Goal: Check status: Check status

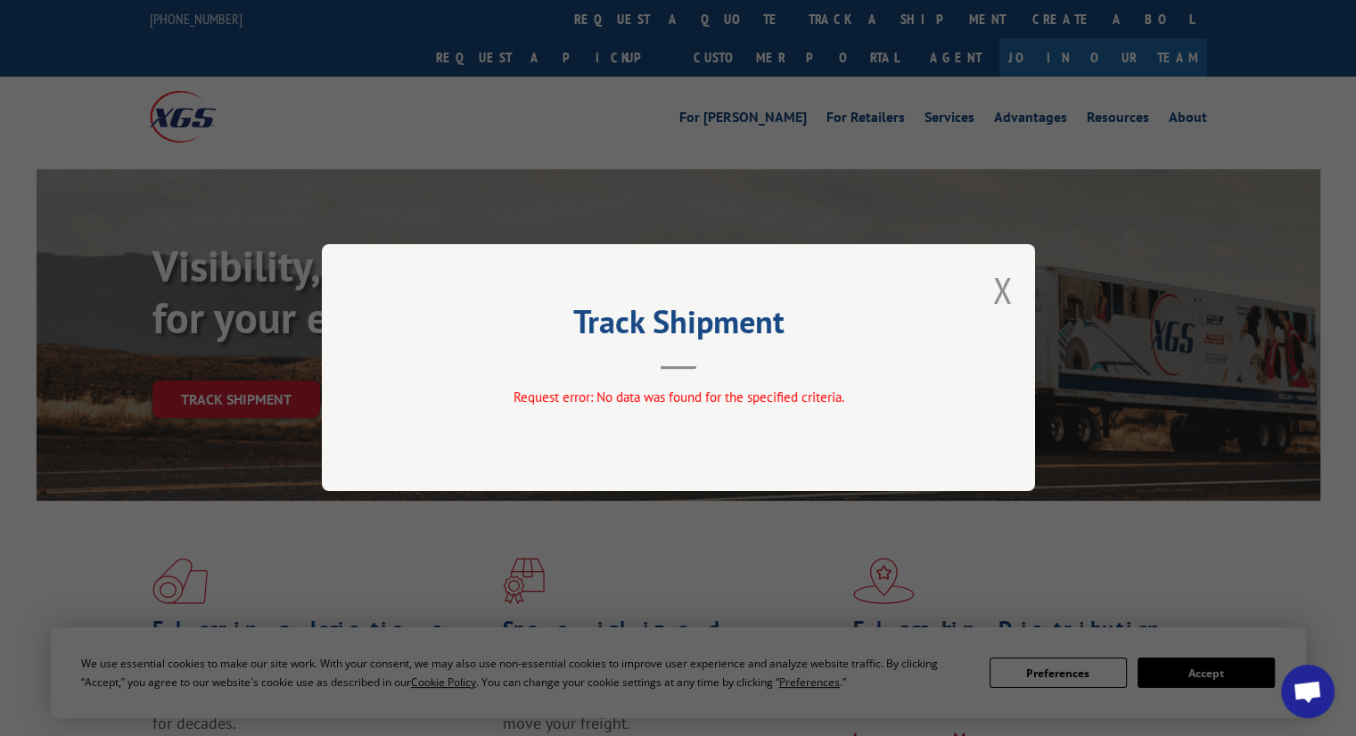
click at [1016, 286] on div "Track Shipment Request error: No data was found for the specified criteria." at bounding box center [678, 367] width 713 height 247
click at [1002, 286] on button "Close modal" at bounding box center [1003, 290] width 20 height 47
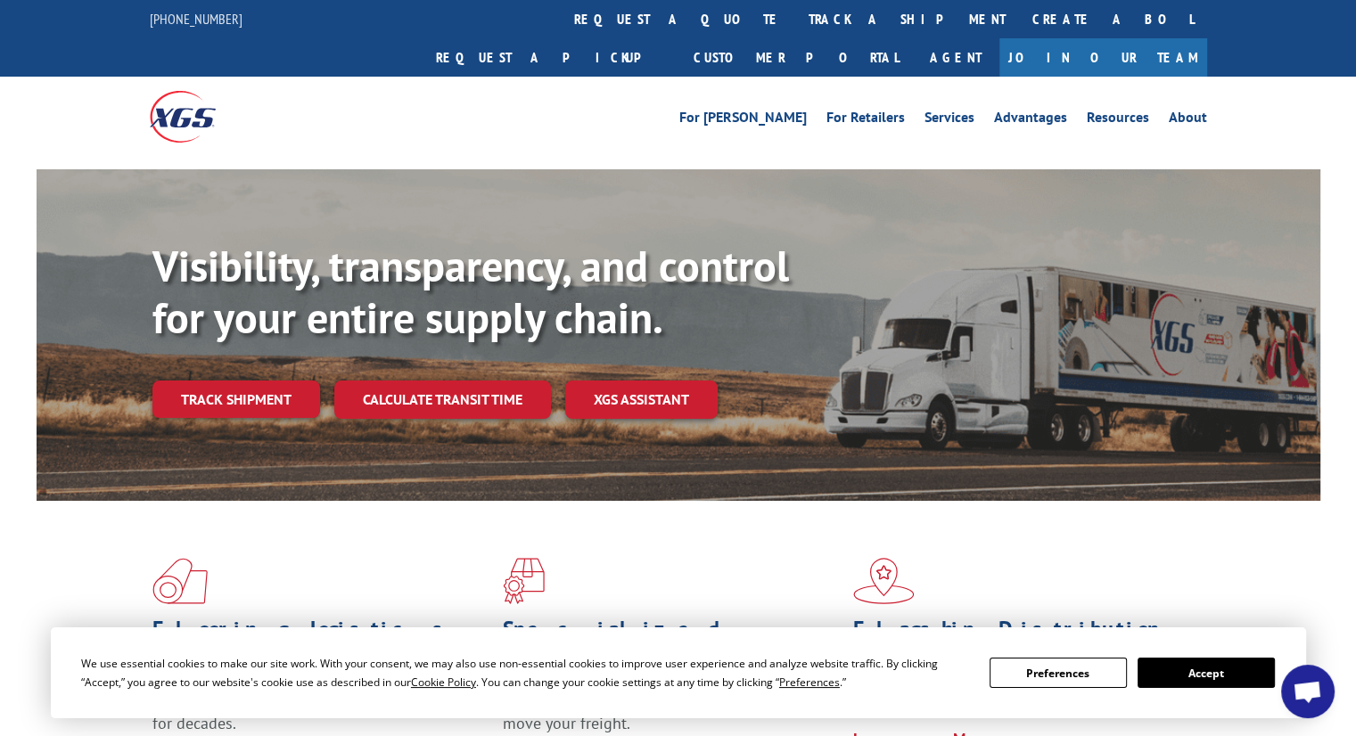
click at [795, 22] on link "track a shipment" at bounding box center [907, 19] width 224 height 38
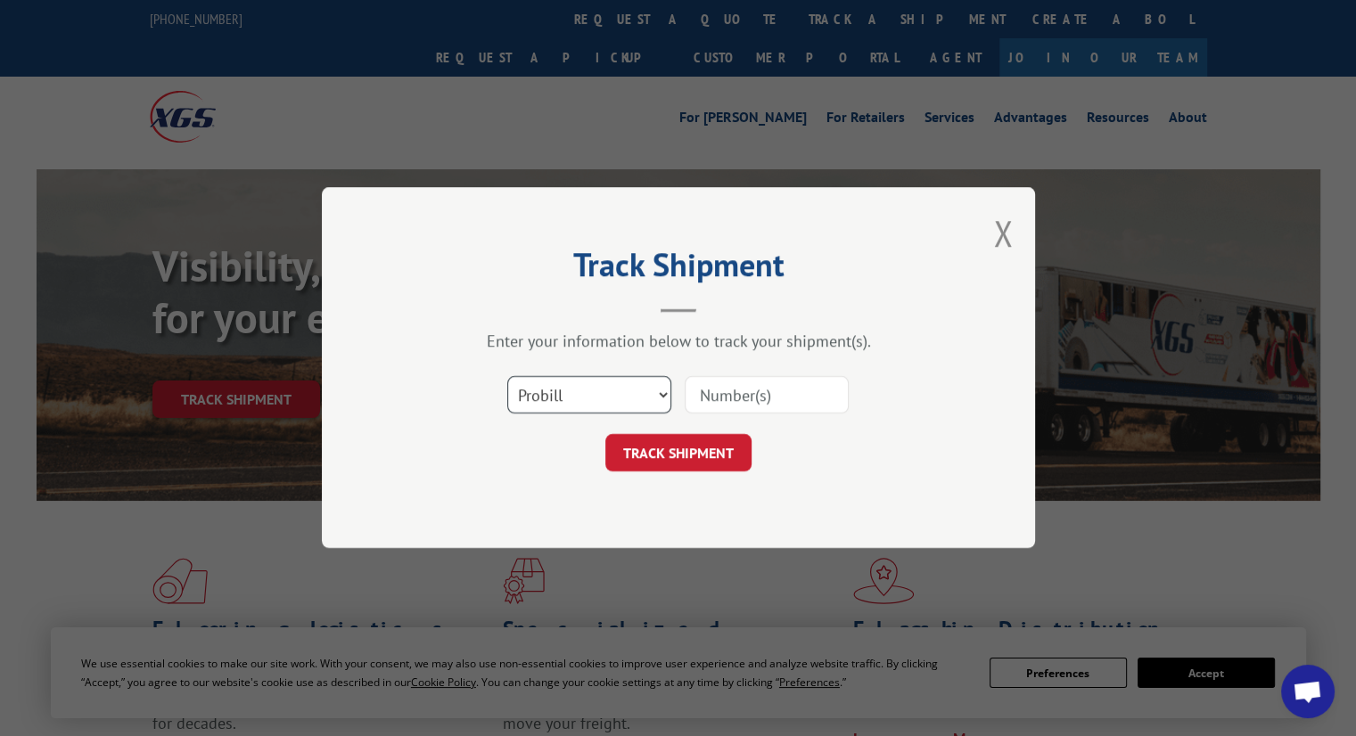
click at [568, 411] on select "Select category... Probill BOL PO" at bounding box center [589, 395] width 164 height 37
click at [507, 377] on select "Select category... Probill BOL PO" at bounding box center [589, 395] width 164 height 37
drag, startPoint x: 564, startPoint y: 388, endPoint x: 563, endPoint y: 411, distance: 23.2
click at [564, 392] on select "Select category... Probill BOL PO" at bounding box center [589, 395] width 164 height 37
select select "po"
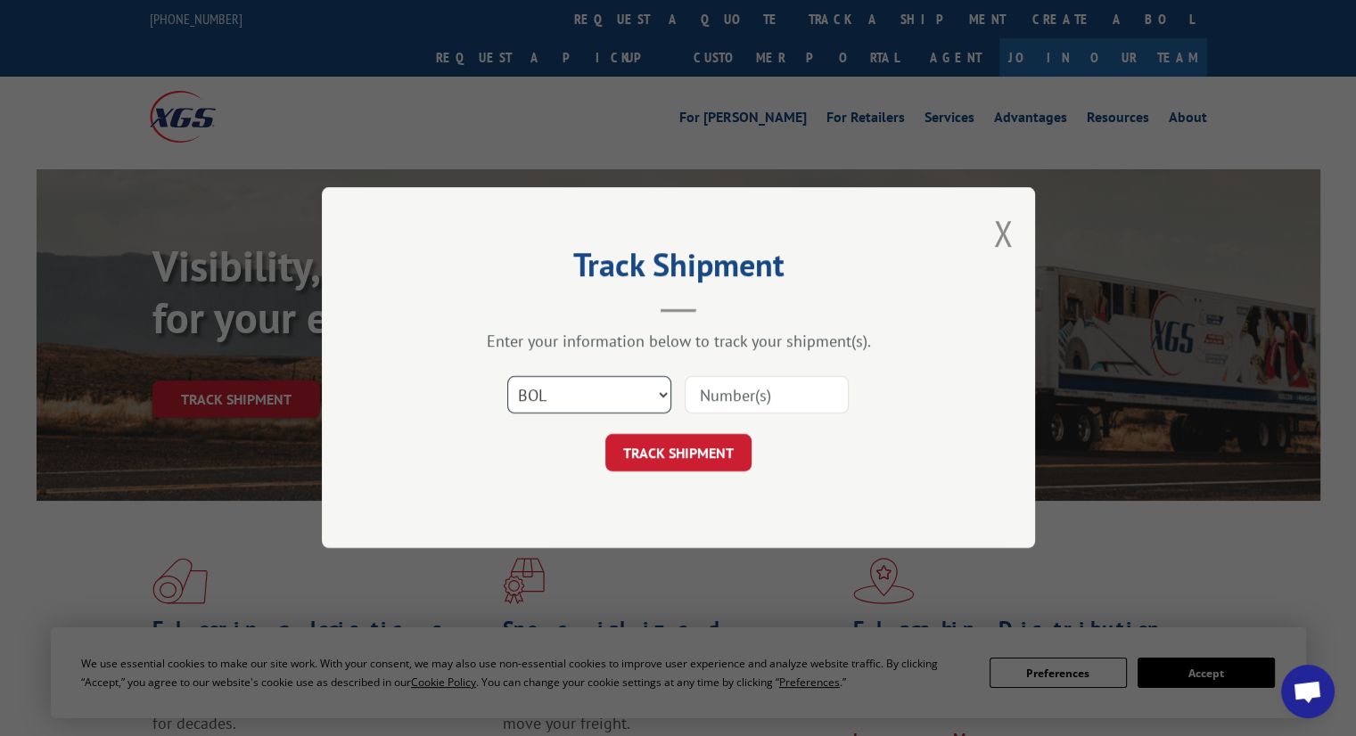
click at [507, 377] on select "Select category... Probill BOL PO" at bounding box center [589, 395] width 164 height 37
click at [731, 400] on input at bounding box center [767, 395] width 164 height 37
paste input "297341266"
type input "297341266"
click at [700, 445] on button "TRACK SHIPMENT" at bounding box center [678, 453] width 146 height 37
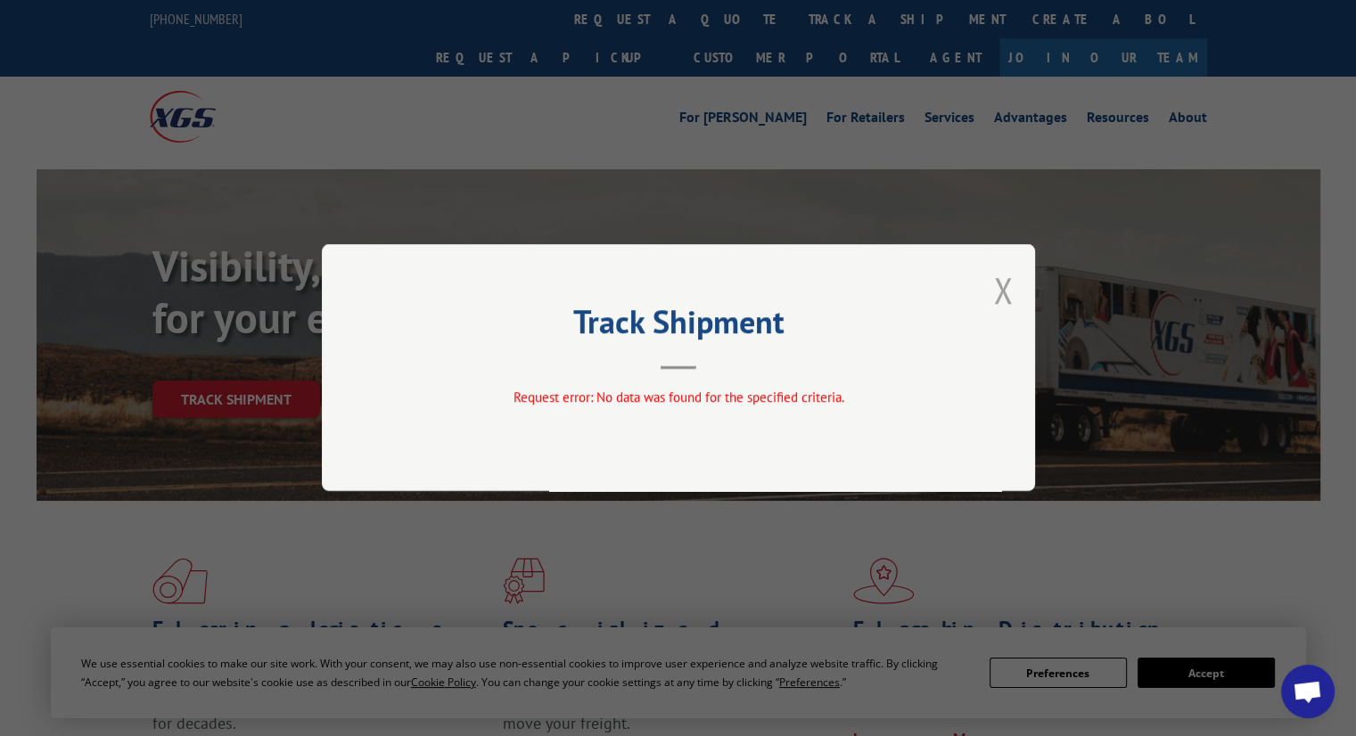
click at [1006, 297] on button "Close modal" at bounding box center [1003, 290] width 20 height 47
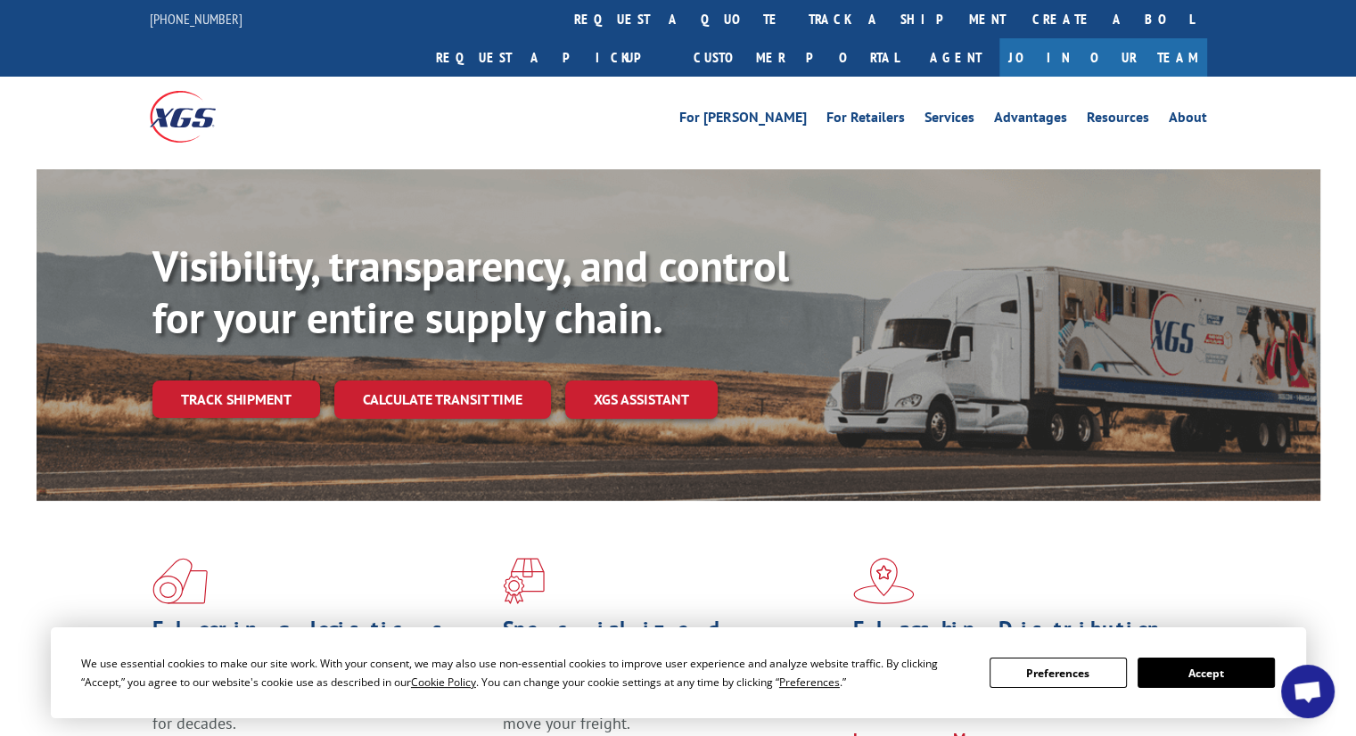
drag, startPoint x: 617, startPoint y: 16, endPoint x: 635, endPoint y: 145, distance: 130.5
click at [795, 16] on link "track a shipment" at bounding box center [907, 19] width 224 height 38
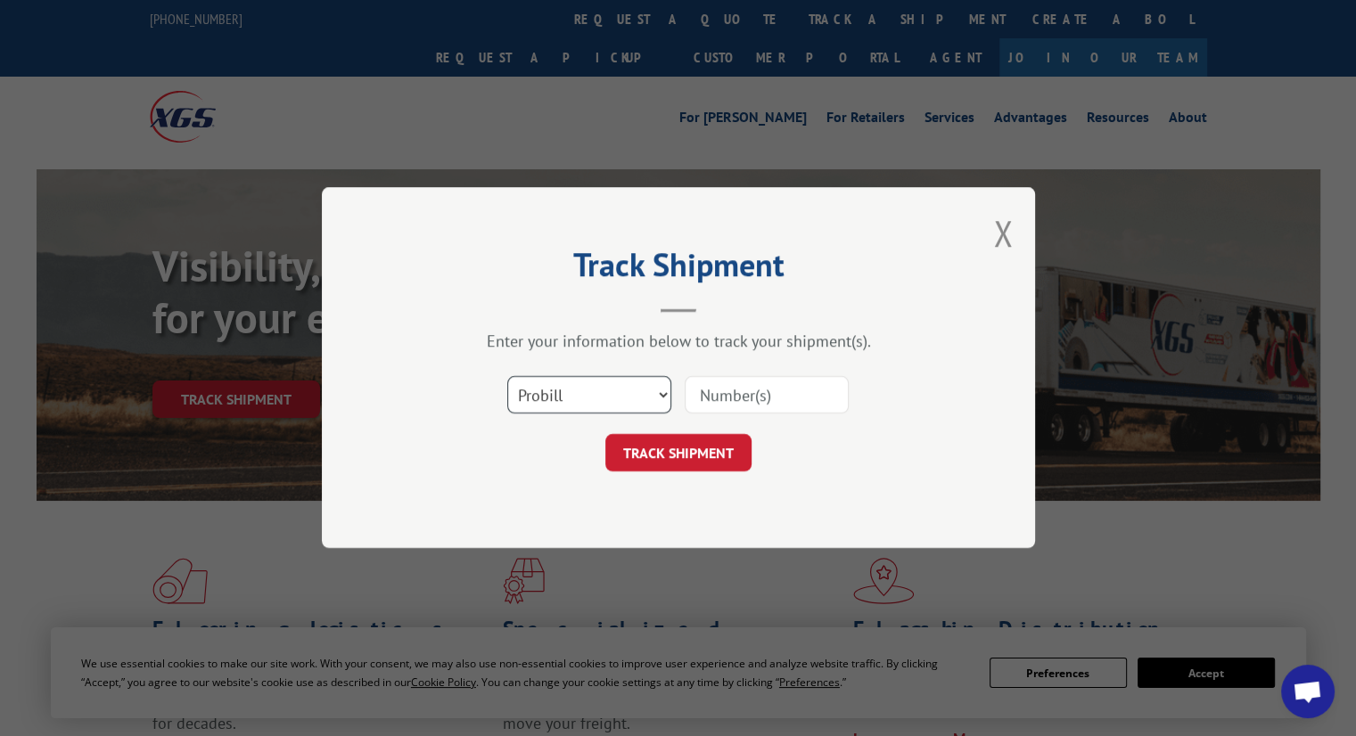
click at [599, 393] on select "Select category... Probill BOL PO" at bounding box center [589, 395] width 164 height 37
select select "po"
click at [507, 377] on select "Select category... Probill BOL PO" at bounding box center [589, 395] width 164 height 37
drag, startPoint x: 727, startPoint y: 405, endPoint x: 704, endPoint y: 441, distance: 43.3
click at [727, 405] on input at bounding box center [767, 395] width 164 height 37
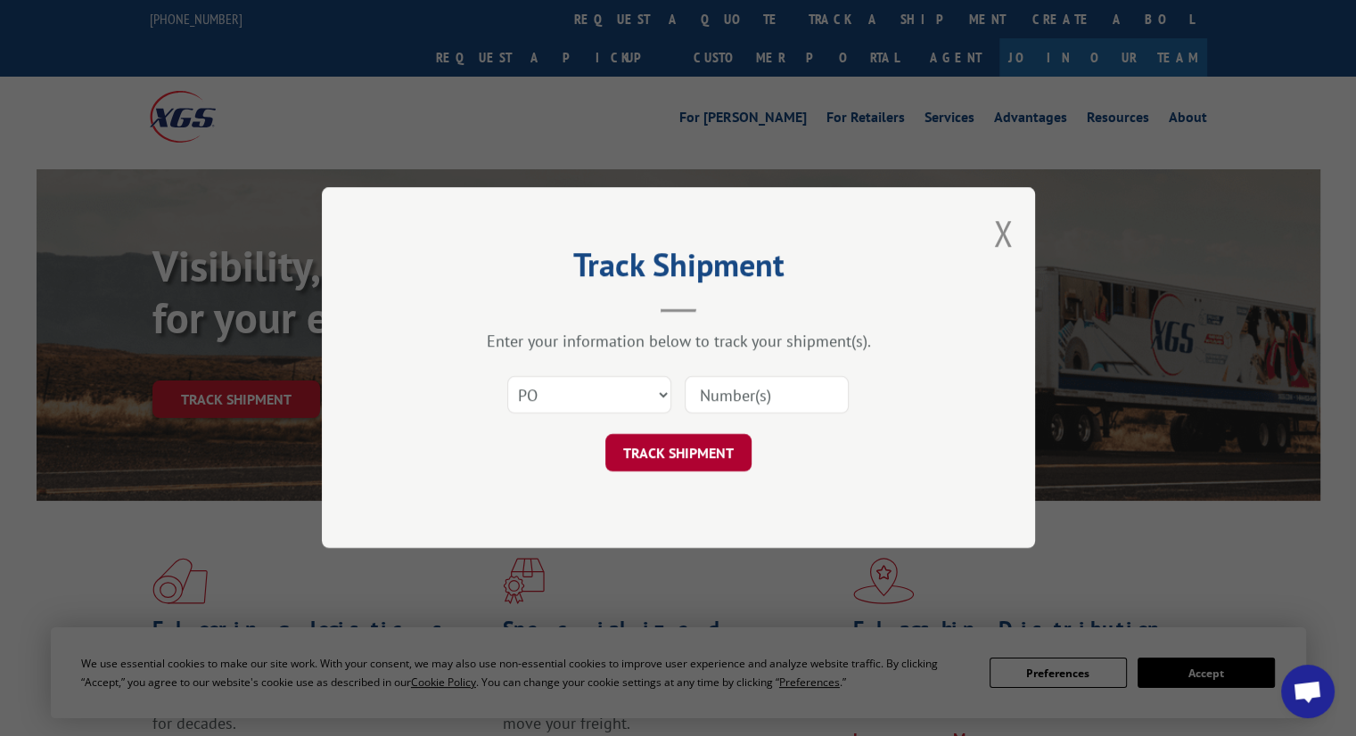
paste input "297236381"
type input "297236381"
click at [700, 448] on button "TRACK SHIPMENT" at bounding box center [678, 453] width 146 height 37
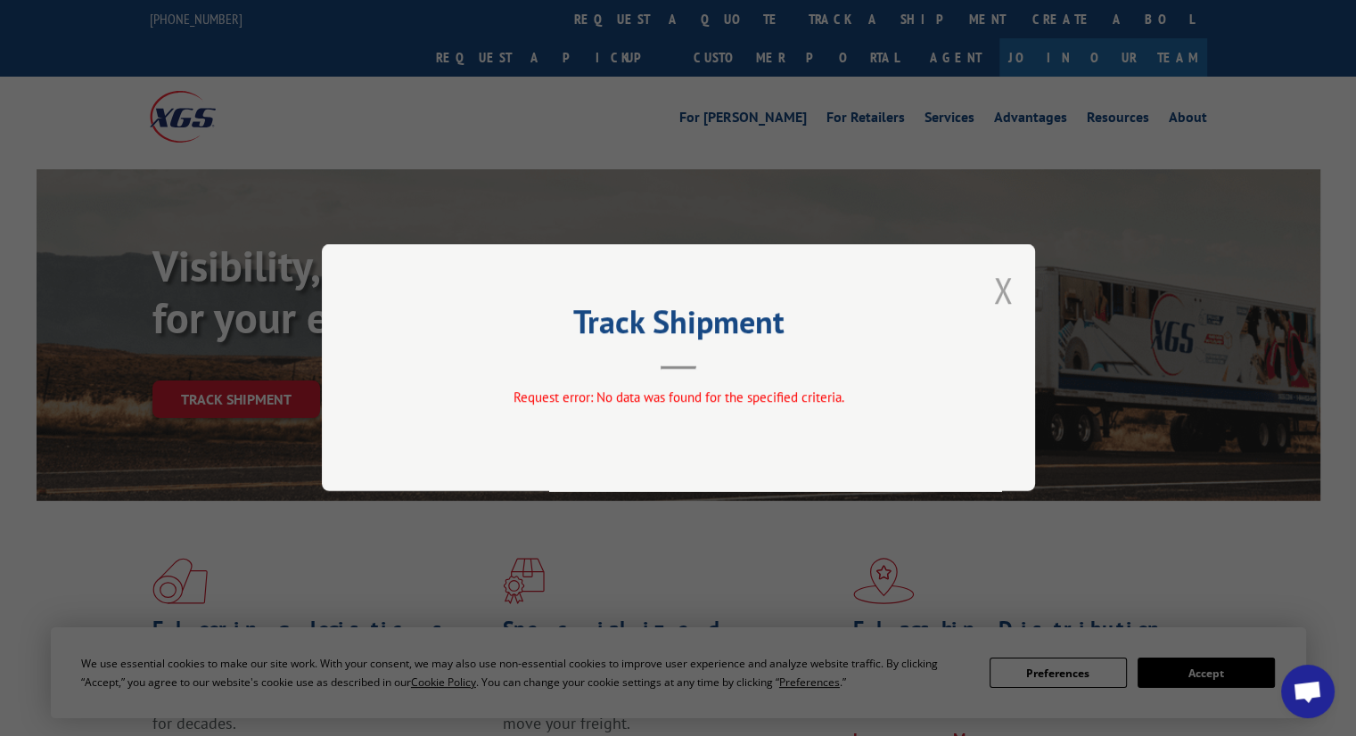
click at [1009, 293] on button "Close modal" at bounding box center [1003, 290] width 20 height 47
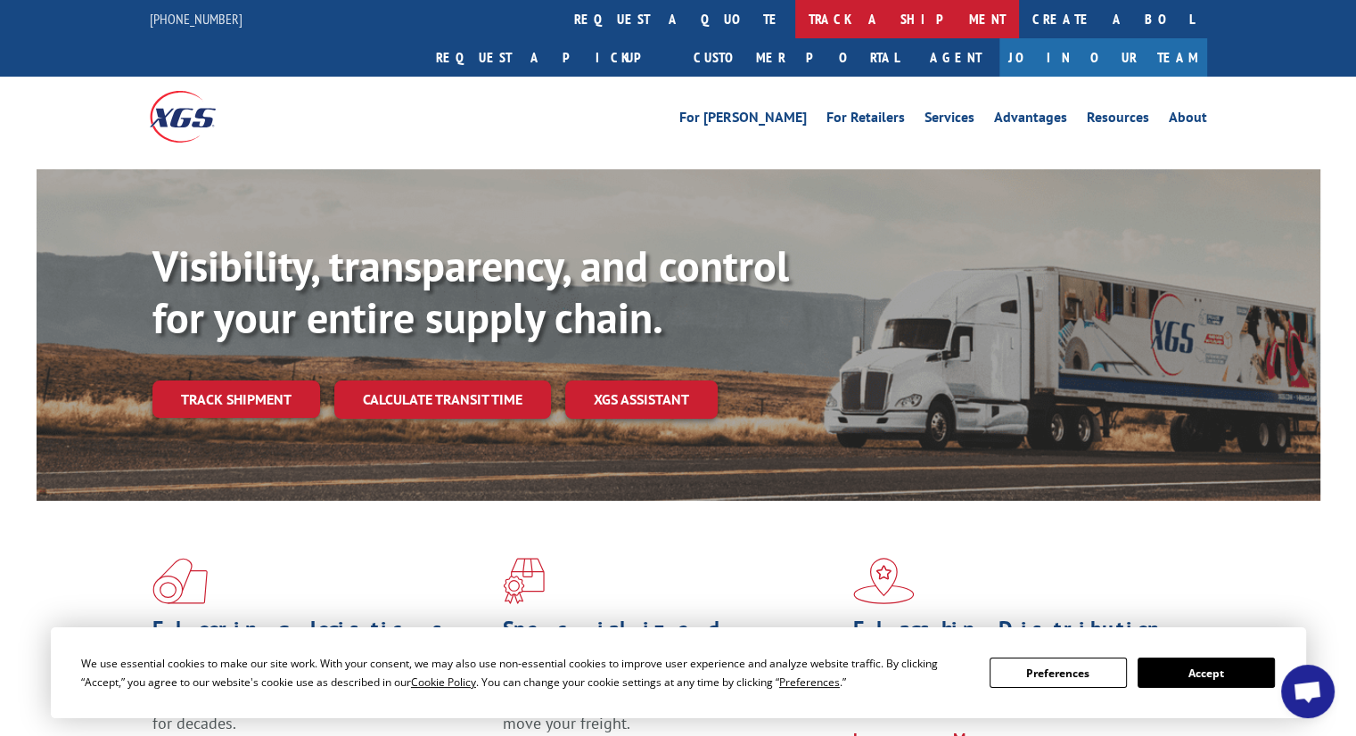
click at [795, 20] on link "track a shipment" at bounding box center [907, 19] width 224 height 38
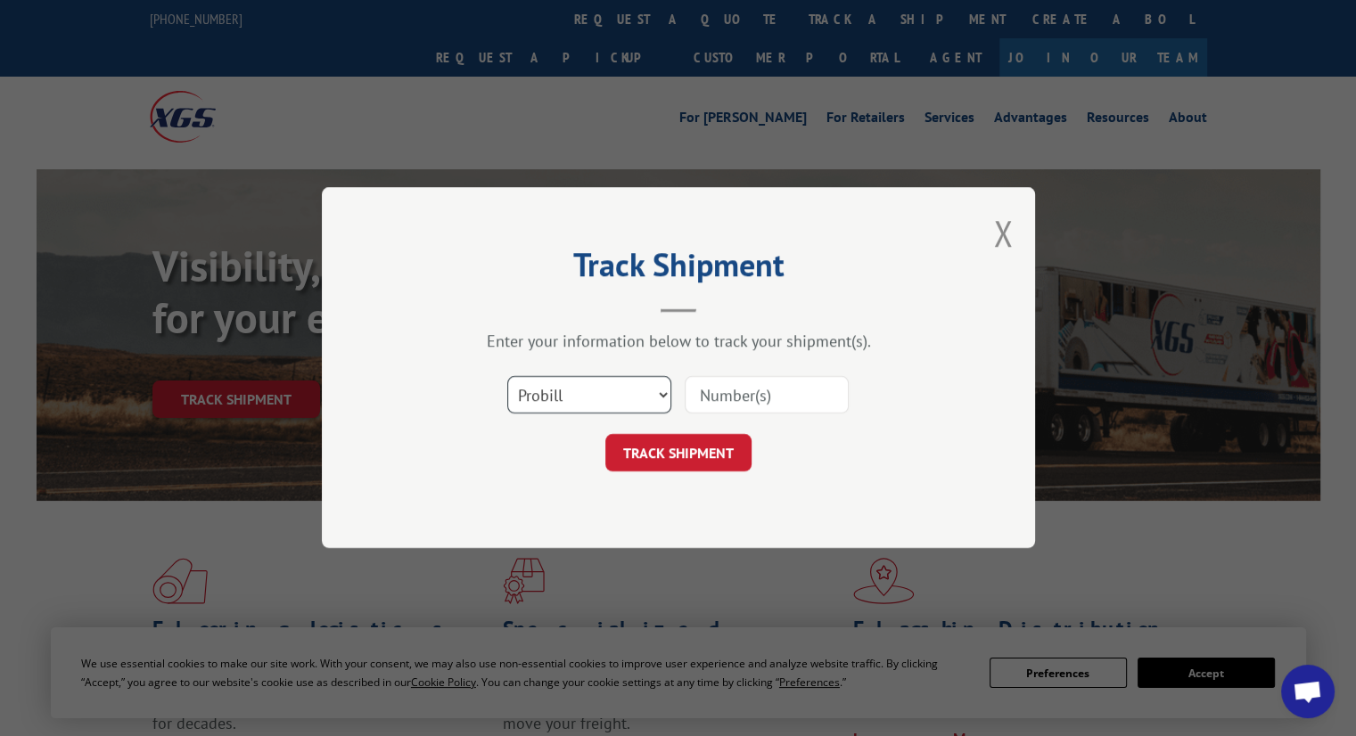
click at [612, 390] on select "Select category... Probill BOL PO" at bounding box center [589, 395] width 164 height 37
click at [507, 377] on select "Select category... Probill BOL PO" at bounding box center [589, 395] width 164 height 37
drag, startPoint x: 579, startPoint y: 389, endPoint x: 572, endPoint y: 405, distance: 17.6
click at [576, 397] on select "Select category... Probill BOL PO" at bounding box center [589, 395] width 164 height 37
select select "po"
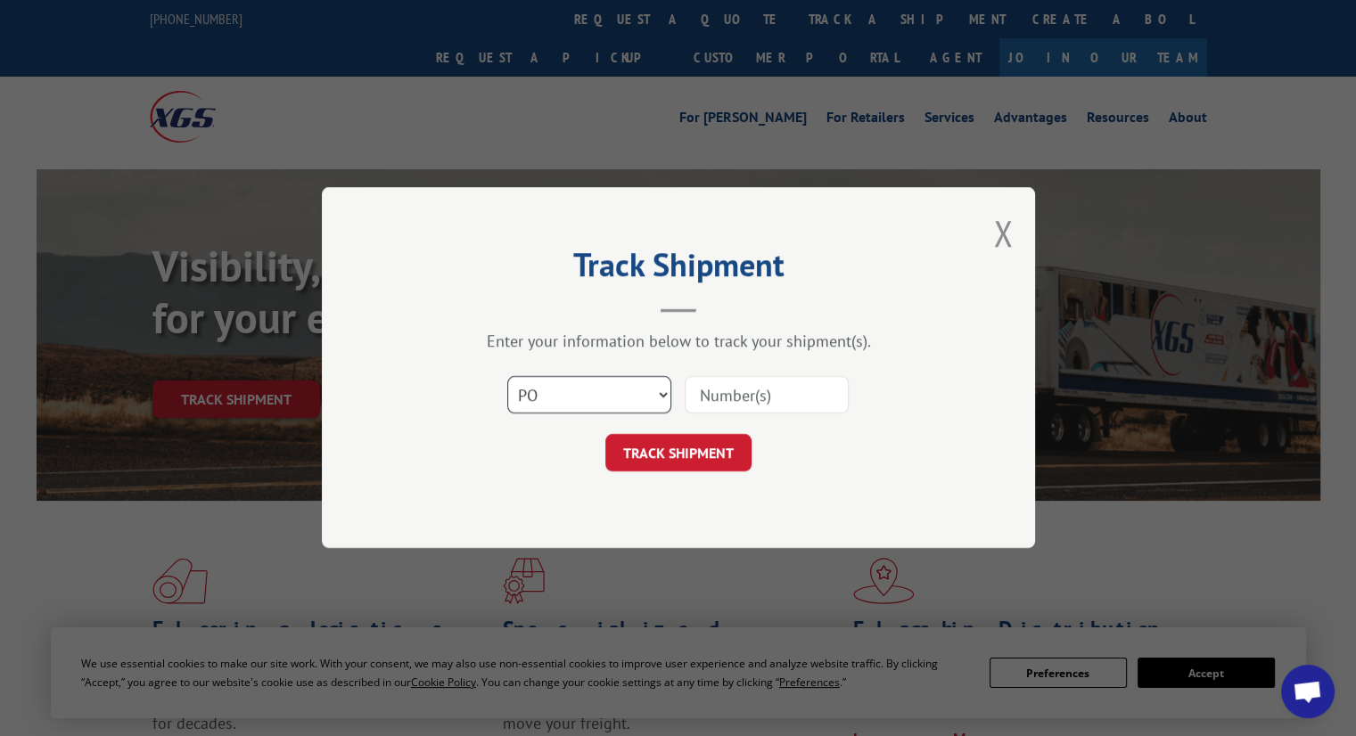
click at [507, 377] on select "Select category... Probill BOL PO" at bounding box center [589, 395] width 164 height 37
click at [743, 418] on div "Select category... Probill BOL PO" at bounding box center [678, 395] width 535 height 59
drag, startPoint x: 736, startPoint y: 398, endPoint x: 729, endPoint y: 407, distance: 10.7
click at [735, 398] on input at bounding box center [767, 395] width 164 height 37
paste input "297236381"
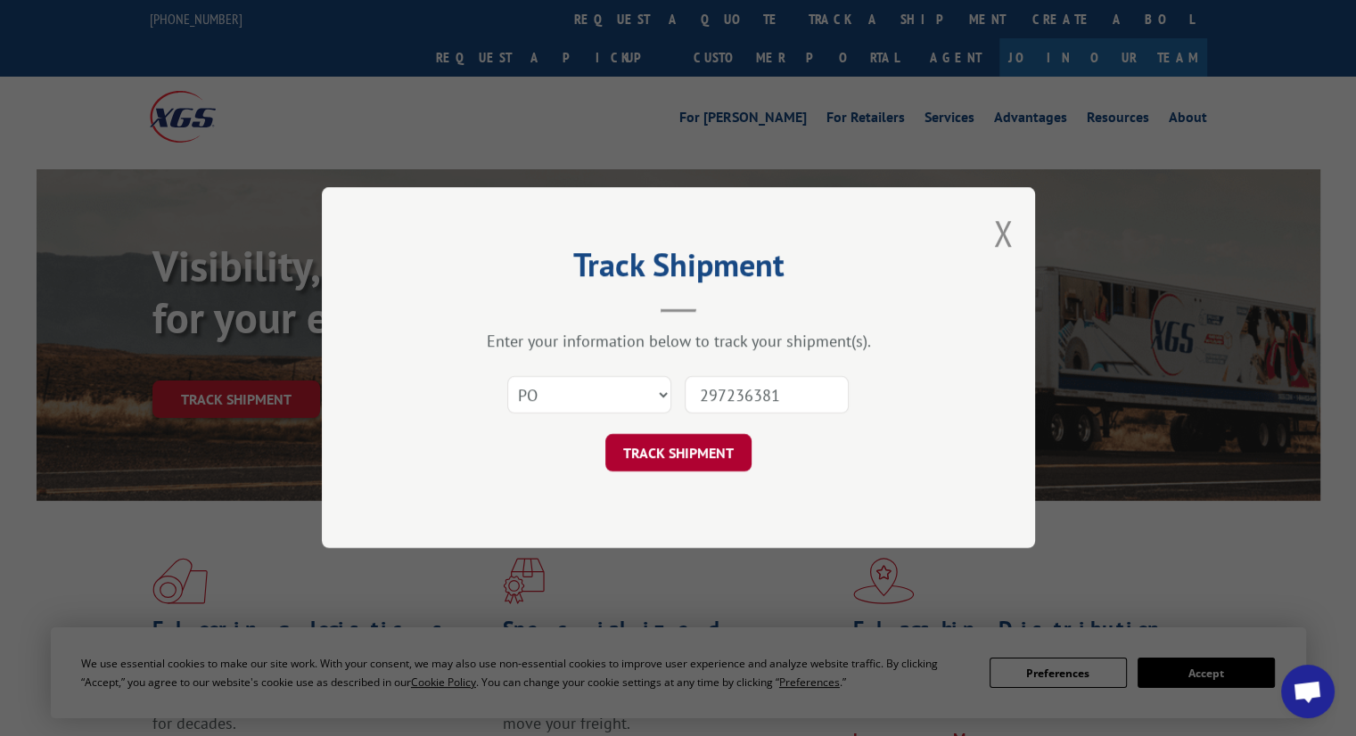
type input "297236381"
click at [675, 468] on button "TRACK SHIPMENT" at bounding box center [678, 453] width 146 height 37
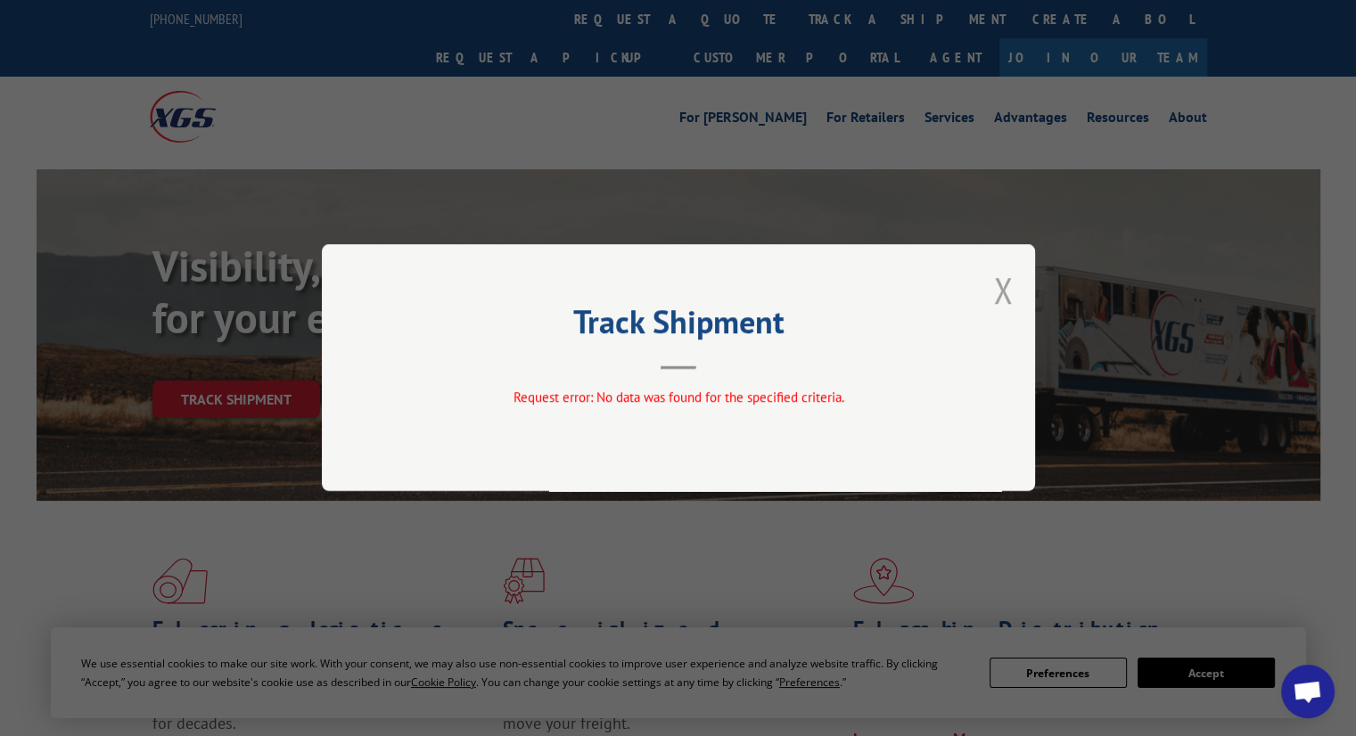
click at [998, 304] on button "Close modal" at bounding box center [1003, 290] width 20 height 47
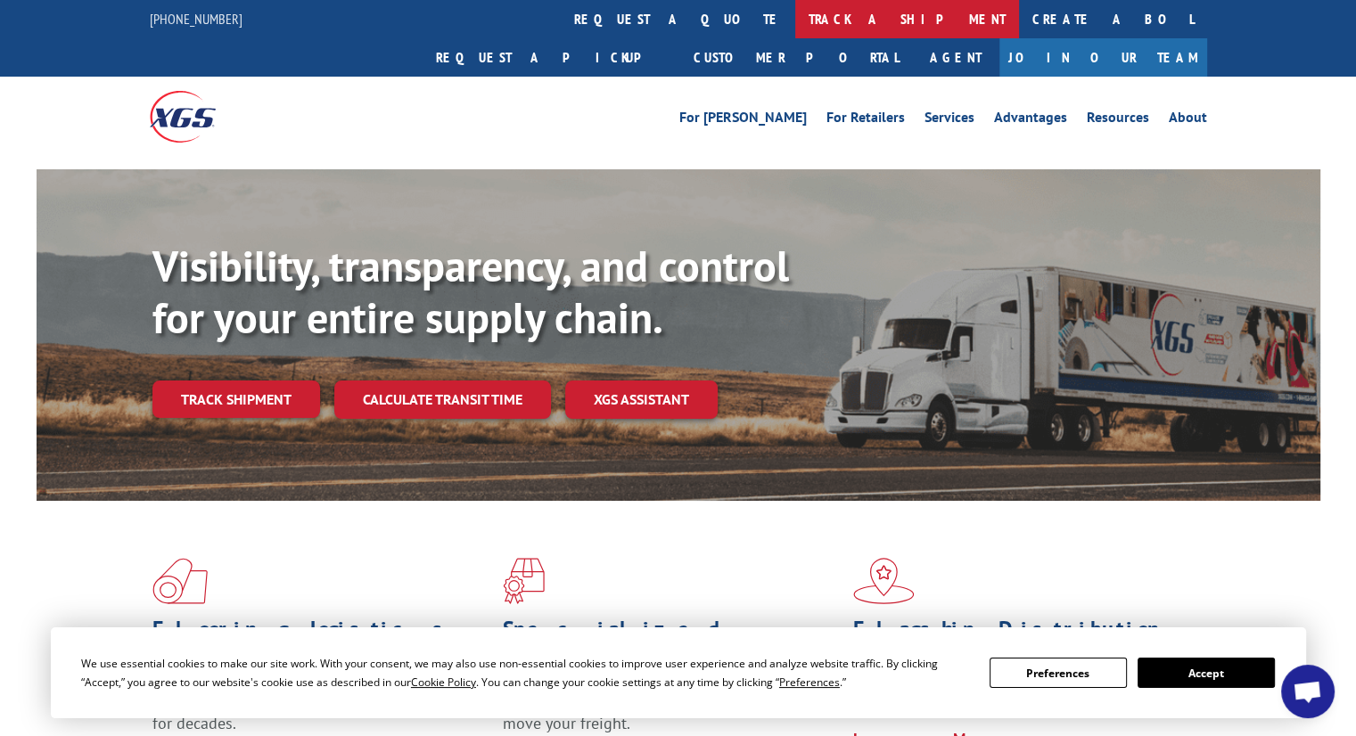
click at [795, 4] on link "track a shipment" at bounding box center [907, 19] width 224 height 38
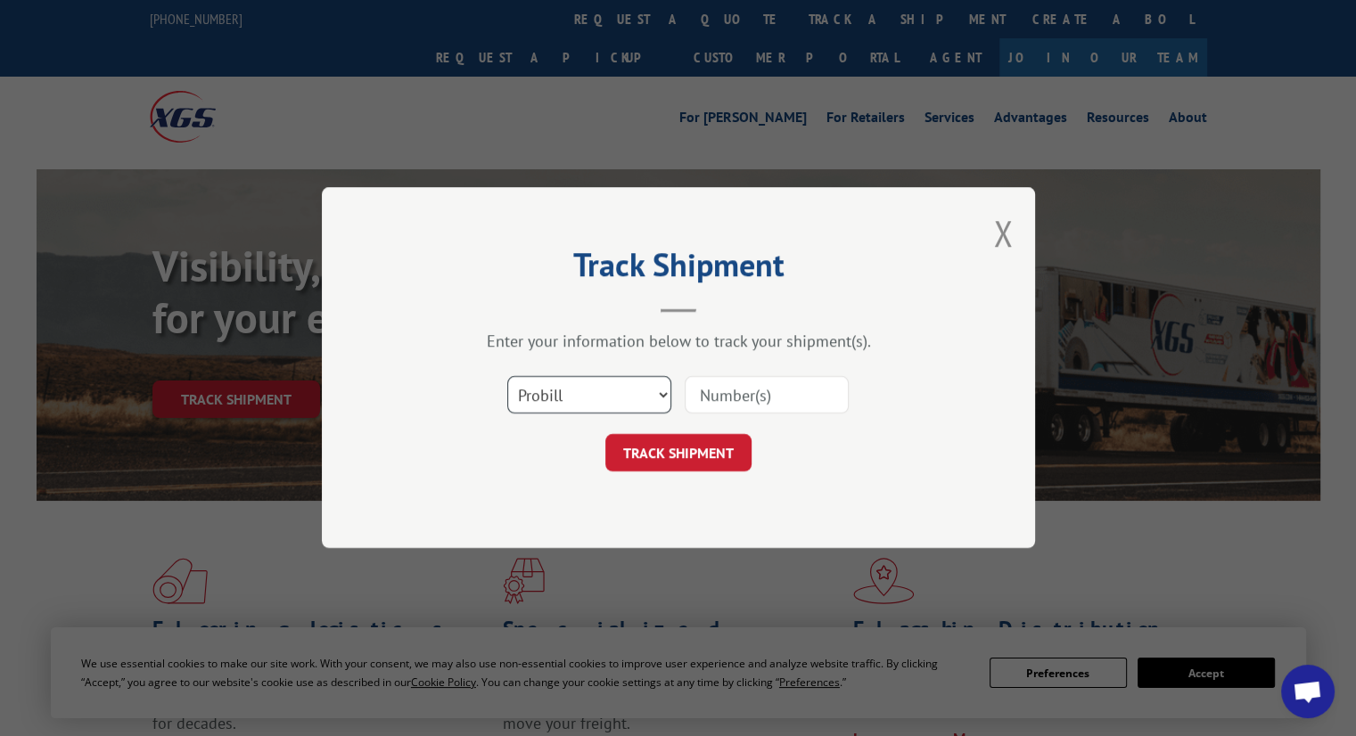
click at [564, 408] on select "Select category... Probill BOL PO" at bounding box center [589, 395] width 164 height 37
select select "po"
click at [507, 377] on select "Select category... Probill BOL PO" at bounding box center [589, 395] width 164 height 37
drag, startPoint x: 756, startPoint y: 393, endPoint x: 731, endPoint y: 425, distance: 40.7
click at [756, 393] on input at bounding box center [767, 395] width 164 height 37
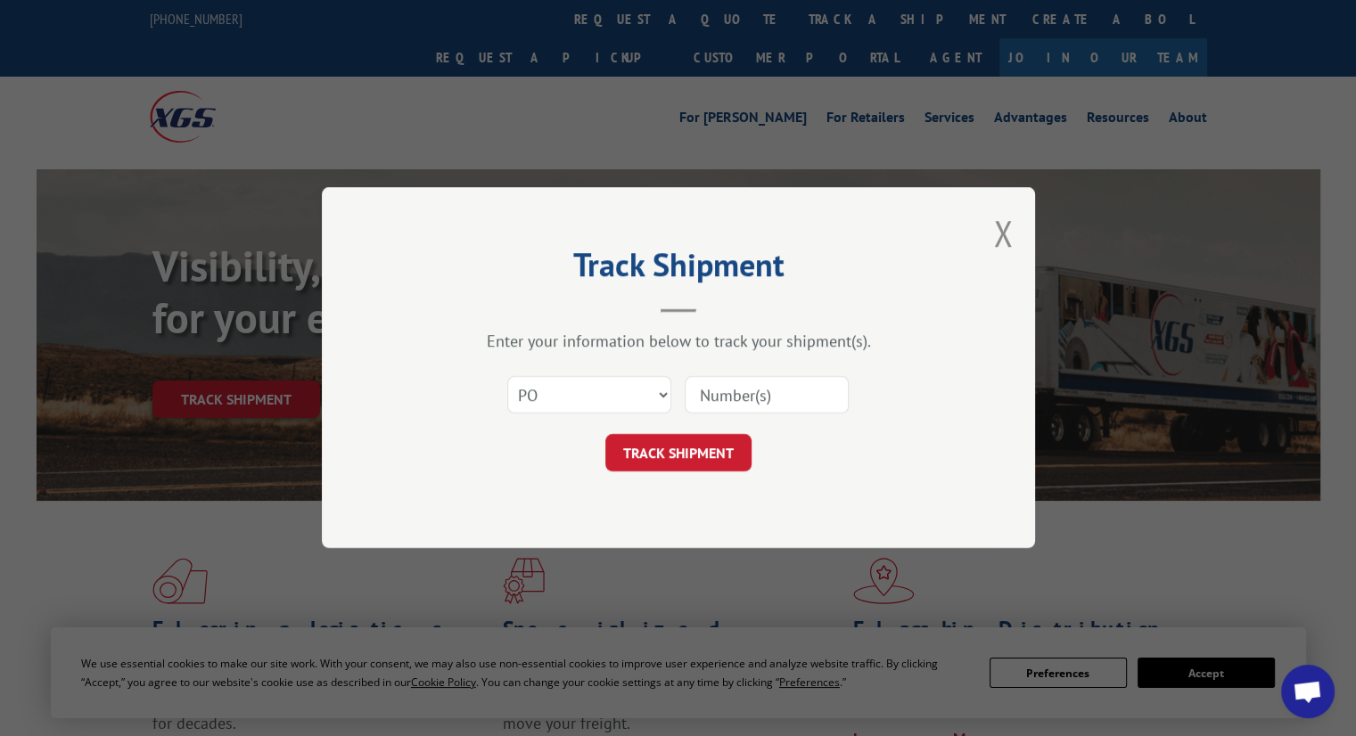
paste input "21795"
type input "21795"
click at [717, 440] on button "TRACK SHIPMENT" at bounding box center [678, 453] width 146 height 37
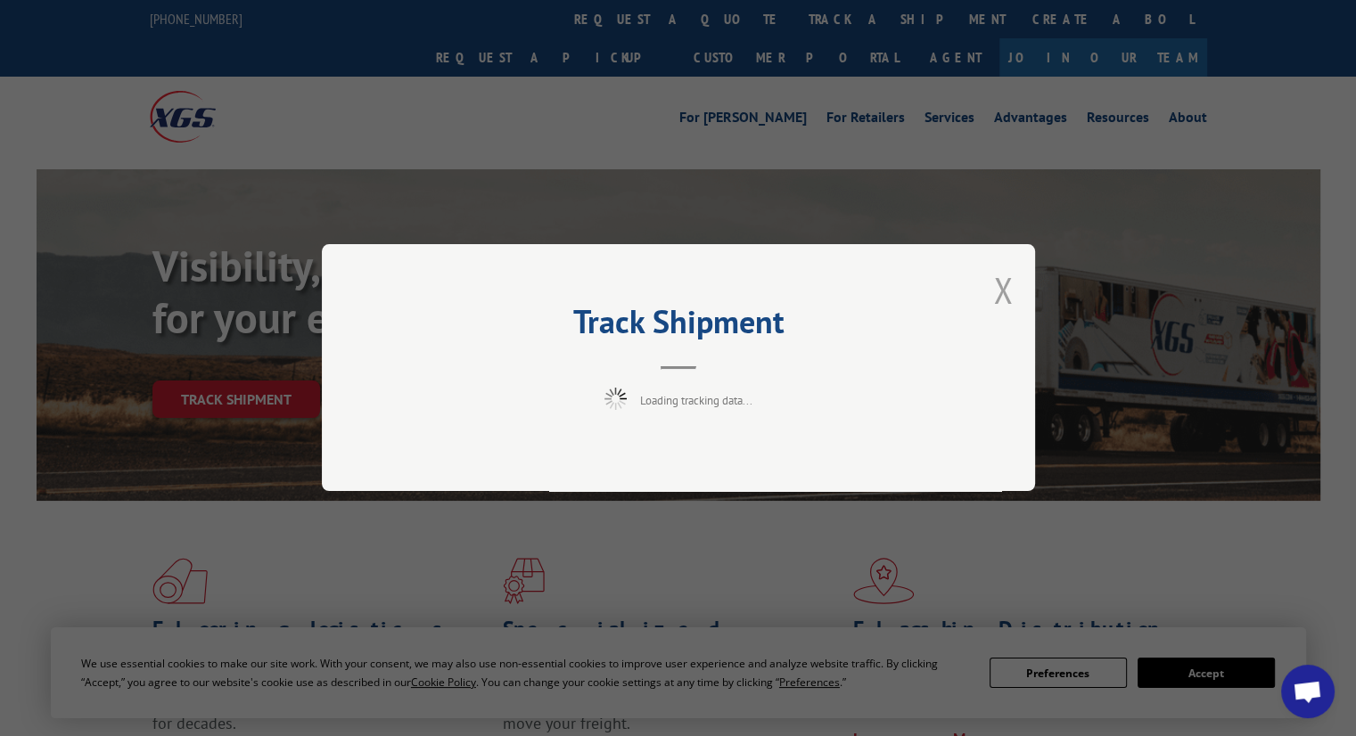
click at [1007, 292] on button "Close modal" at bounding box center [1003, 290] width 20 height 47
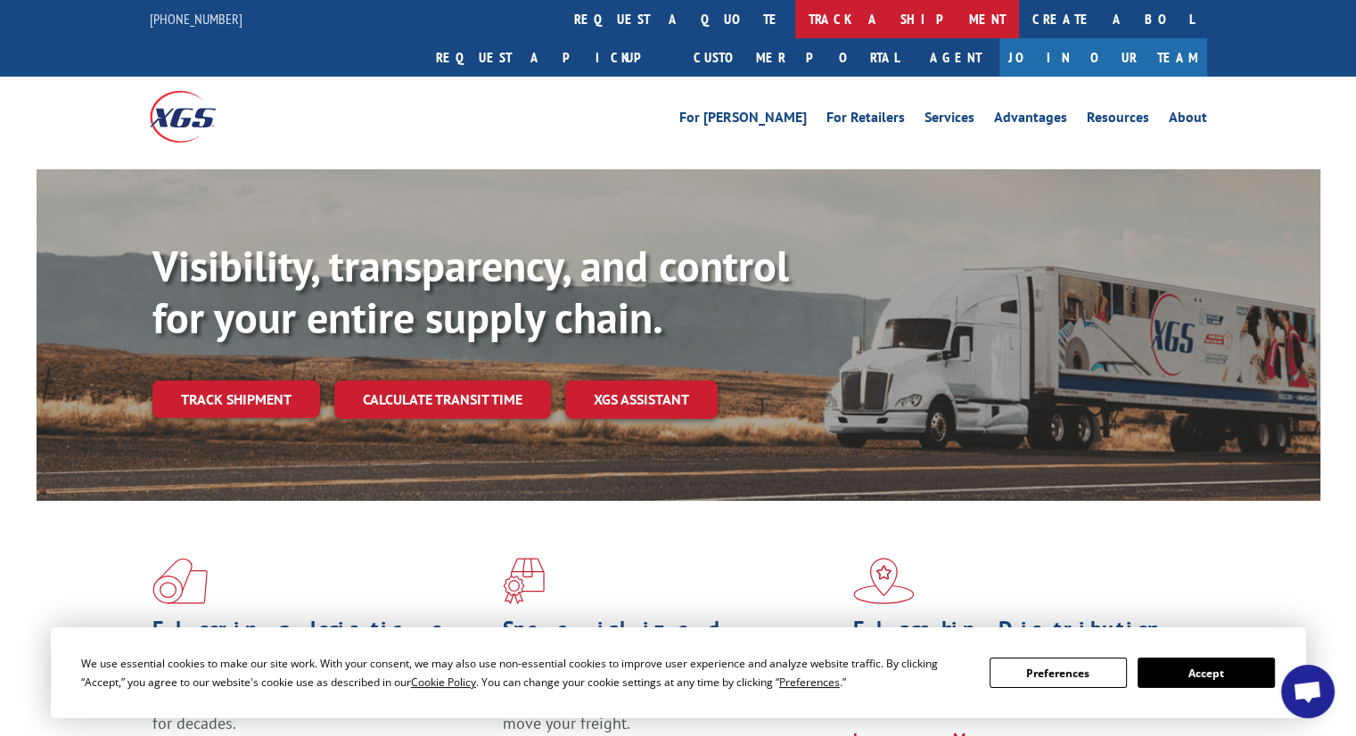
click at [795, 33] on link "track a shipment" at bounding box center [907, 19] width 224 height 38
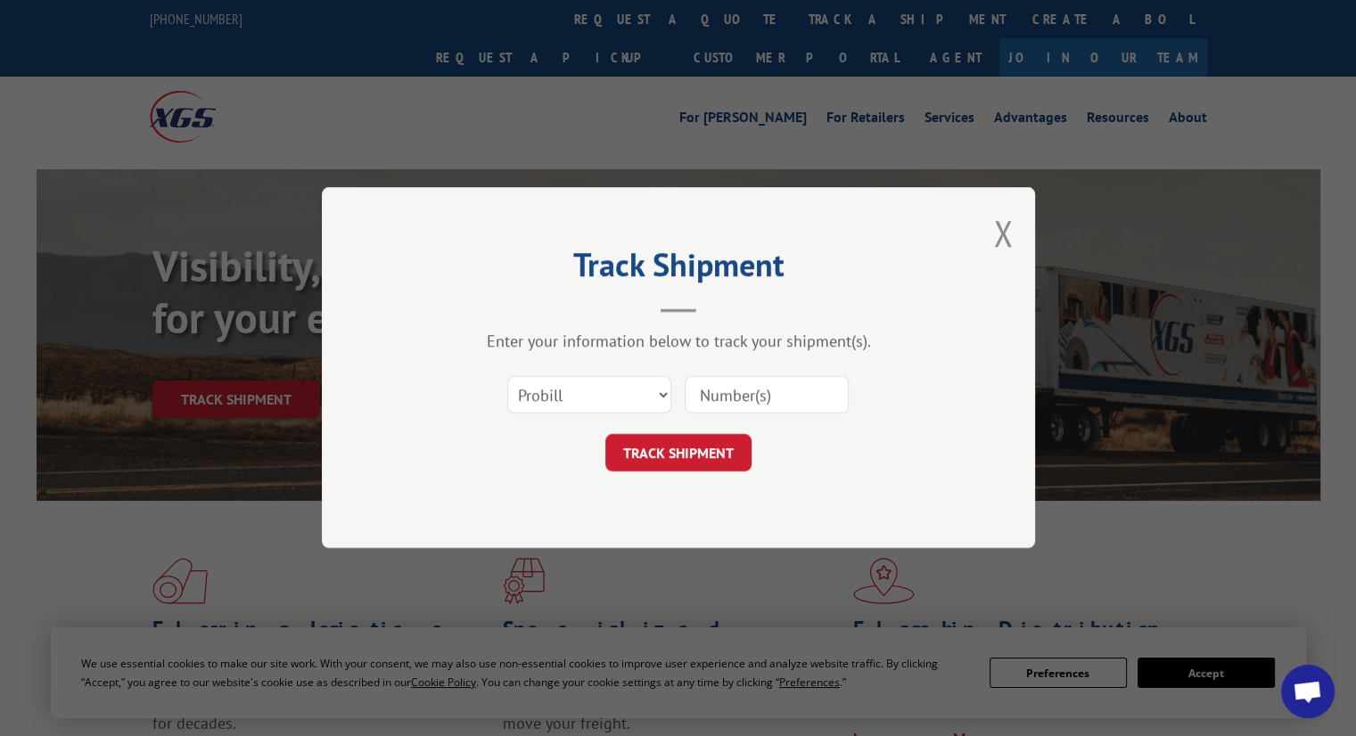
click at [584, 415] on div "Select category... Probill BOL PO" at bounding box center [678, 395] width 535 height 59
drag, startPoint x: 584, startPoint y: 402, endPoint x: 580, endPoint y: 411, distance: 9.6
click at [584, 402] on select "Select category... Probill BOL PO" at bounding box center [589, 395] width 164 height 37
select select "po"
click at [507, 377] on select "Select category... Probill BOL PO" at bounding box center [589, 395] width 164 height 37
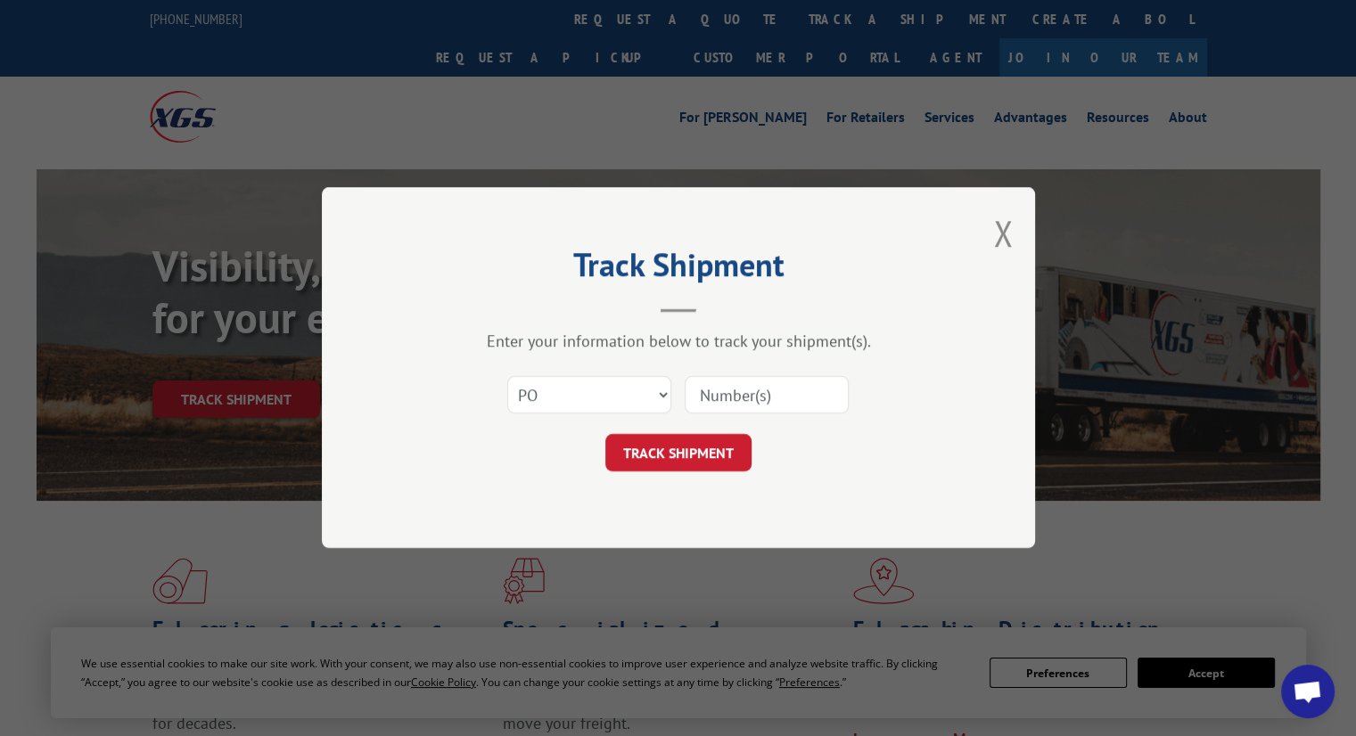
click at [764, 398] on input at bounding box center [767, 395] width 164 height 37
paste input "297024203"
type input "297024203"
click at [712, 443] on button "TRACK SHIPMENT" at bounding box center [678, 453] width 146 height 37
